Goal: Task Accomplishment & Management: Manage account settings

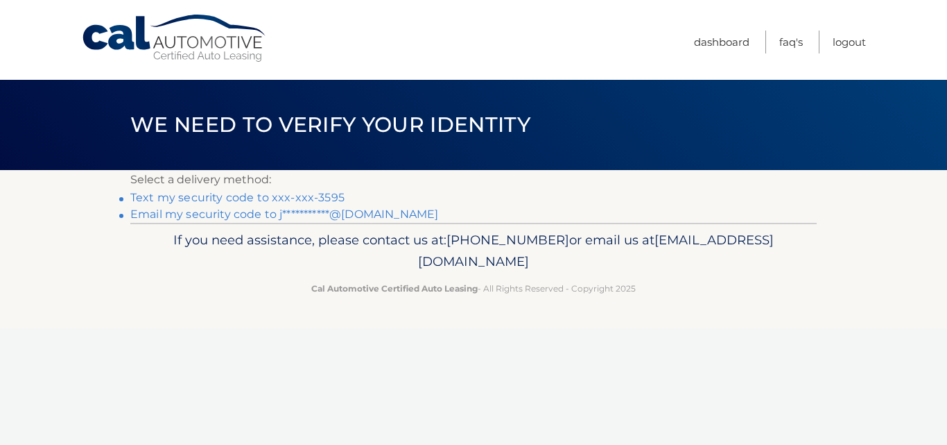
click at [330, 198] on link "Text my security code to xxx-xxx-3595" at bounding box center [237, 197] width 214 height 13
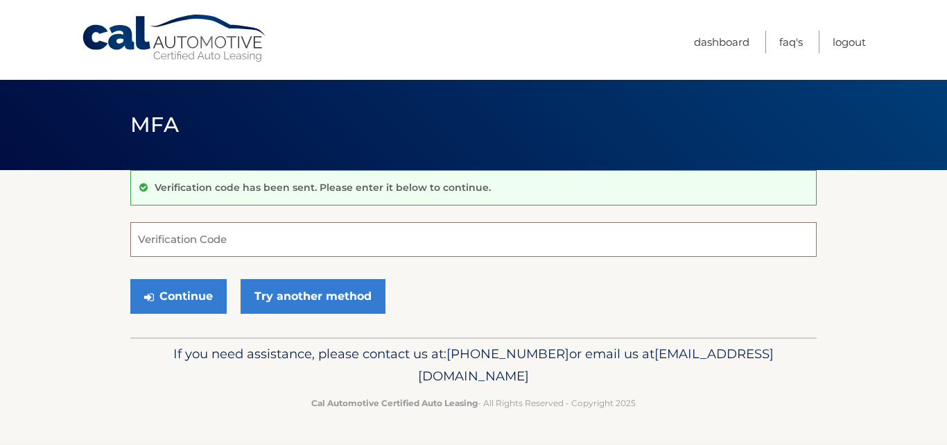
click at [252, 243] on input "Verification Code" at bounding box center [473, 239] width 687 height 35
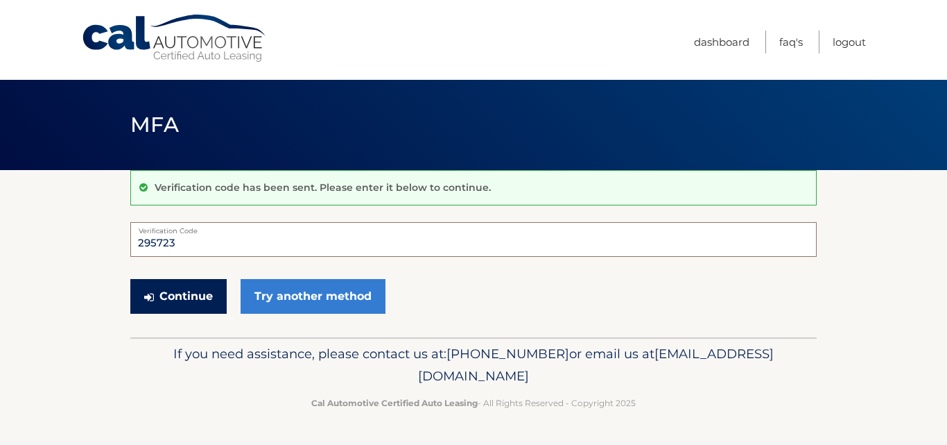
type input "295723"
click at [191, 298] on button "Continue" at bounding box center [178, 296] width 96 height 35
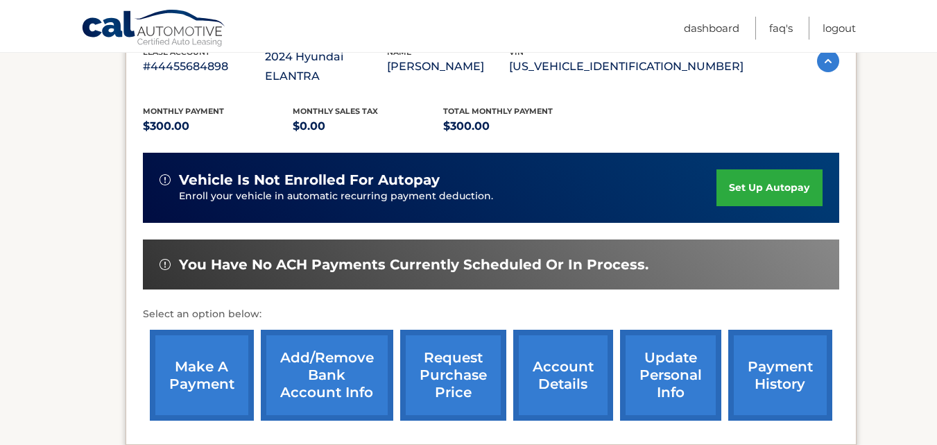
scroll to position [268, 0]
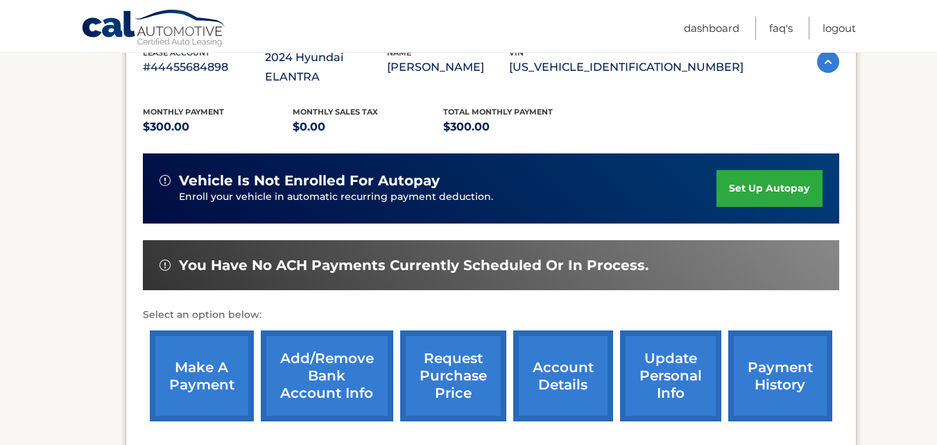
click at [208, 359] on link "make a payment" at bounding box center [202, 375] width 104 height 91
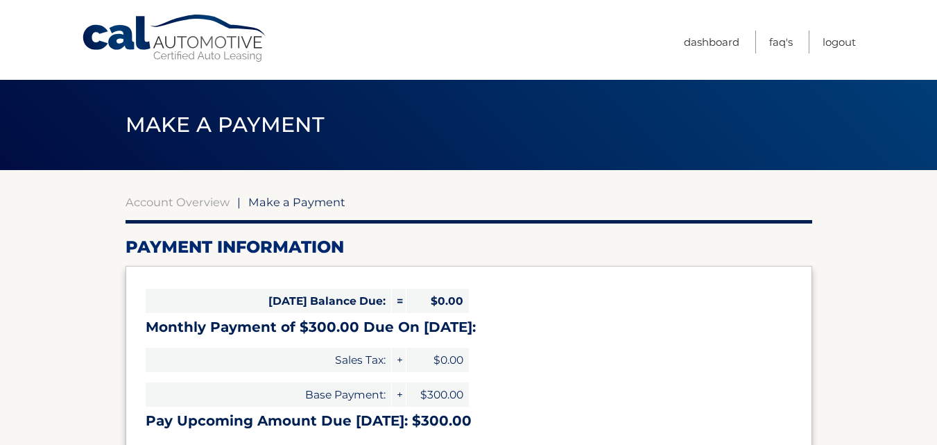
select select "NWIxOTgyYmItYTAxOC00MjFhLWJjY2QtYTY4NWUzOTUzYWM4"
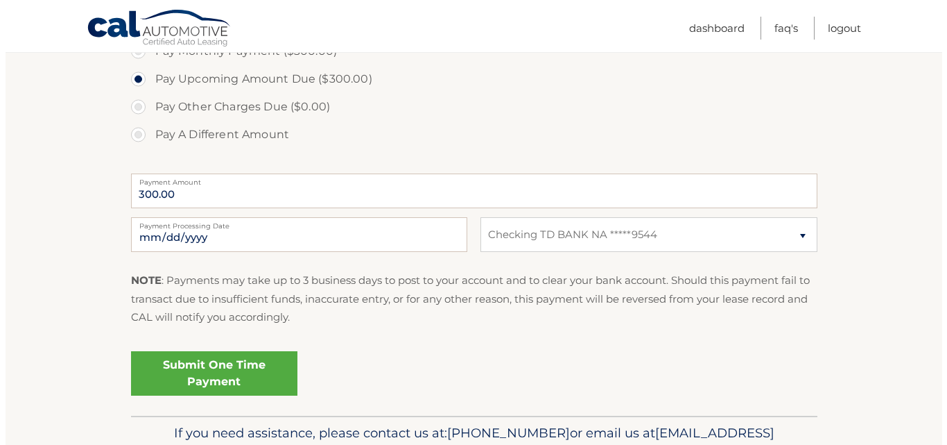
scroll to position [471, 0]
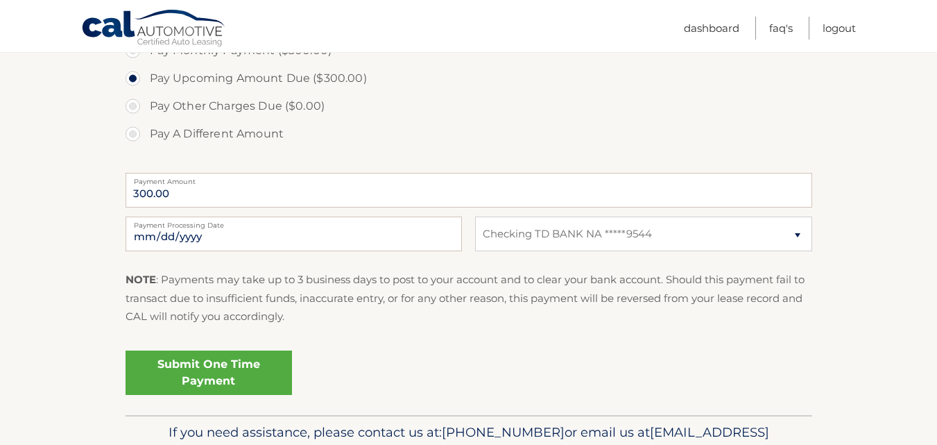
click at [229, 370] on link "Submit One Time Payment" at bounding box center [209, 372] width 166 height 44
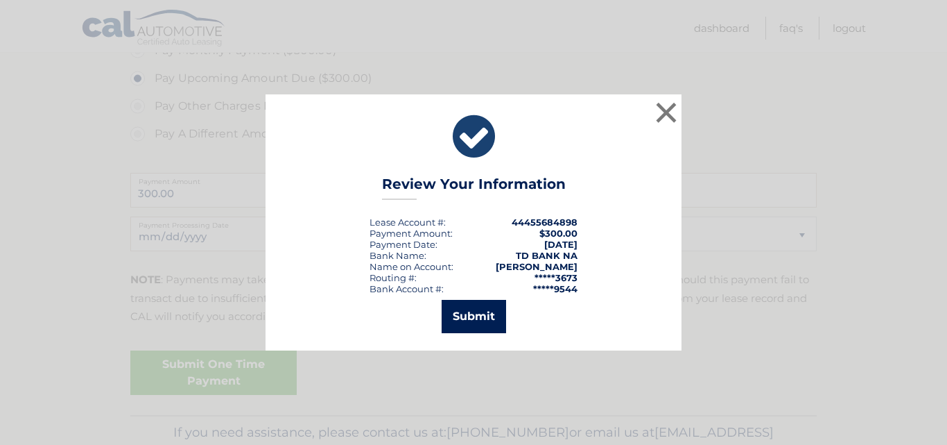
click at [481, 316] on button "Submit" at bounding box center [474, 316] width 64 height 33
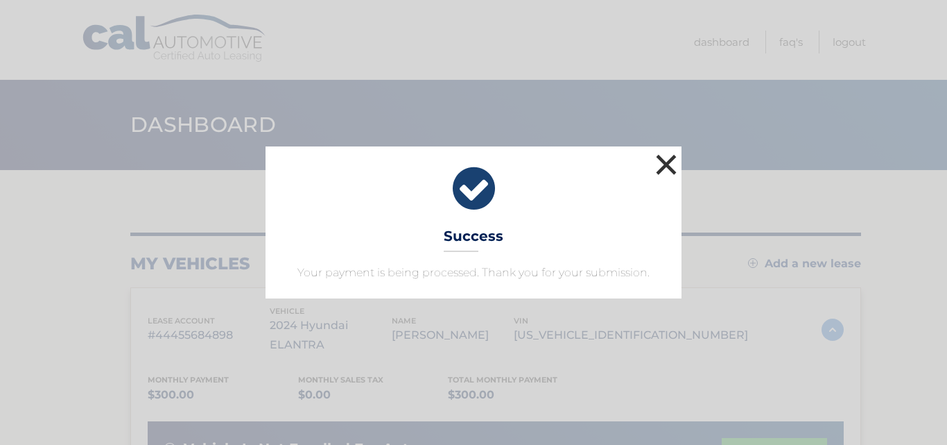
click at [671, 161] on button "×" at bounding box center [667, 164] width 28 height 28
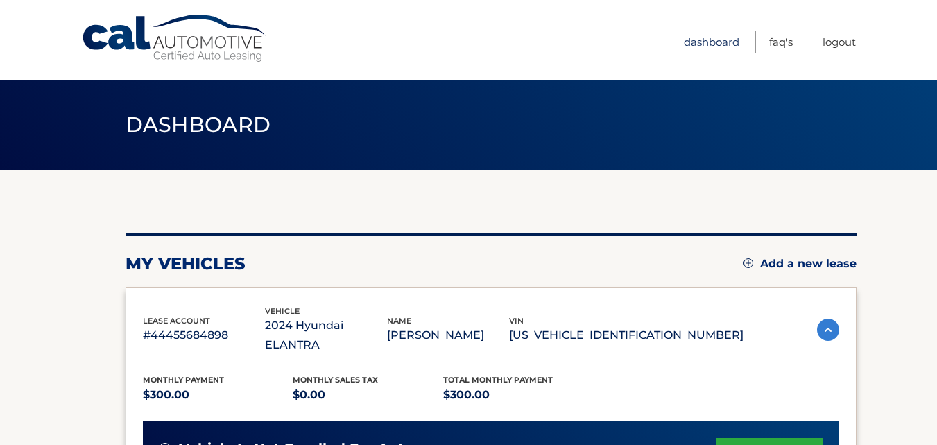
click at [702, 39] on link "Dashboard" at bounding box center [711, 42] width 55 height 23
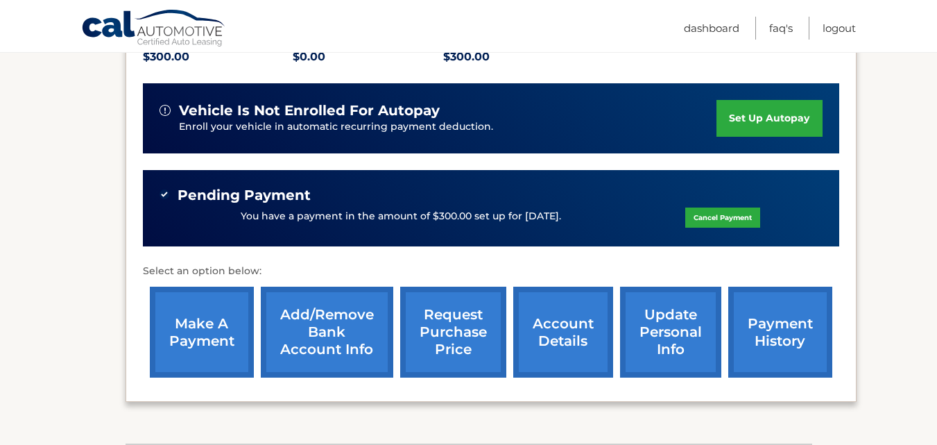
scroll to position [338, 0]
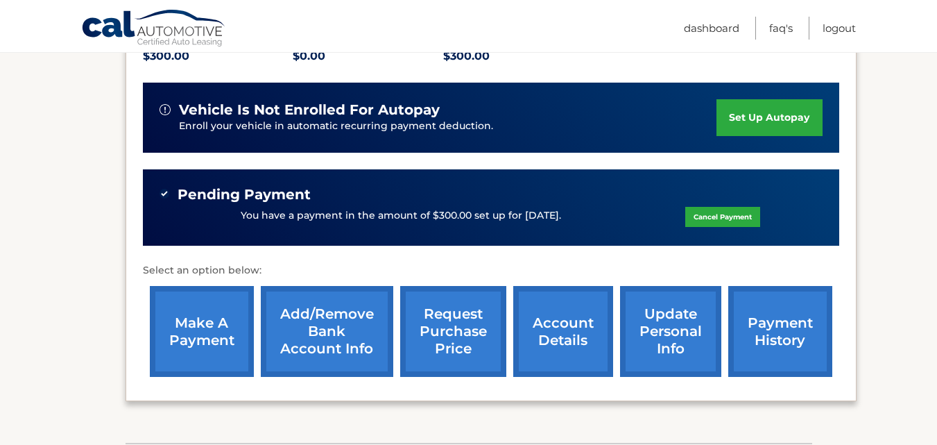
click at [777, 326] on link "payment history" at bounding box center [780, 331] width 104 height 91
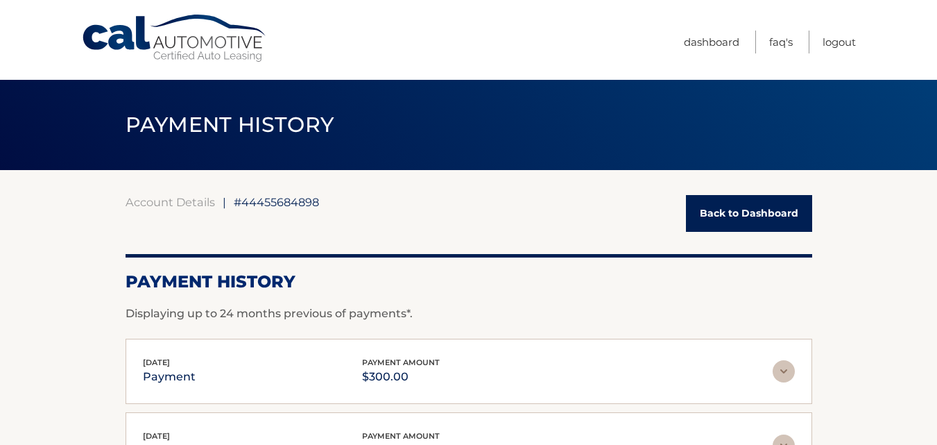
click at [766, 214] on link "Back to Dashboard" at bounding box center [749, 213] width 126 height 37
